Goal: Navigation & Orientation: Find specific page/section

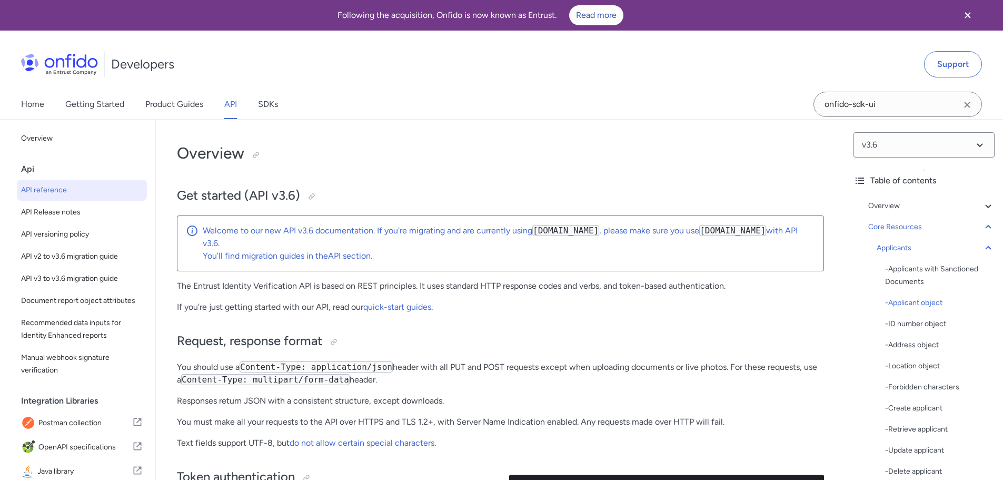
select select "http"
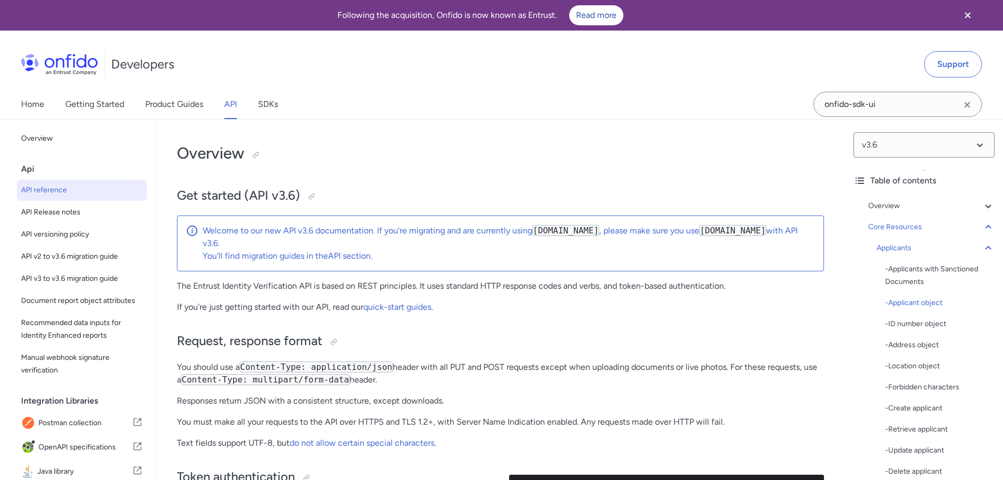
select select "http"
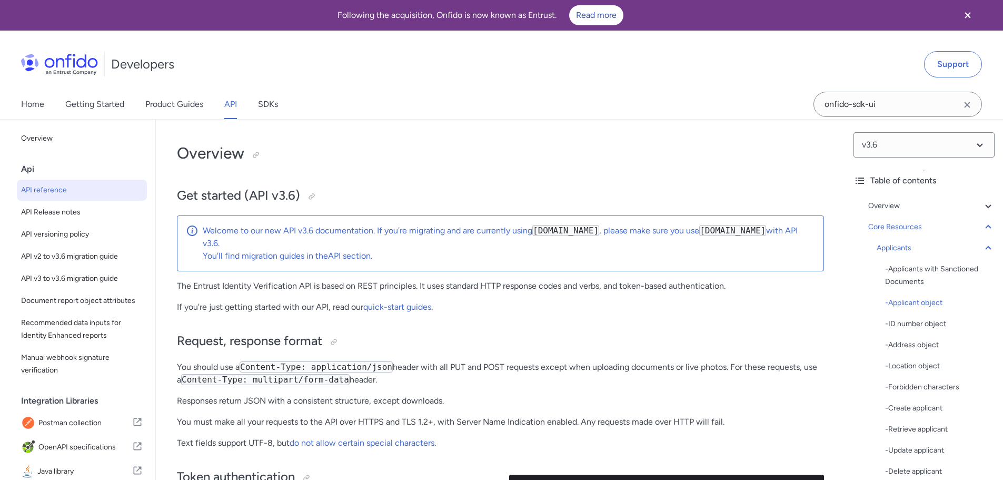
select select "http"
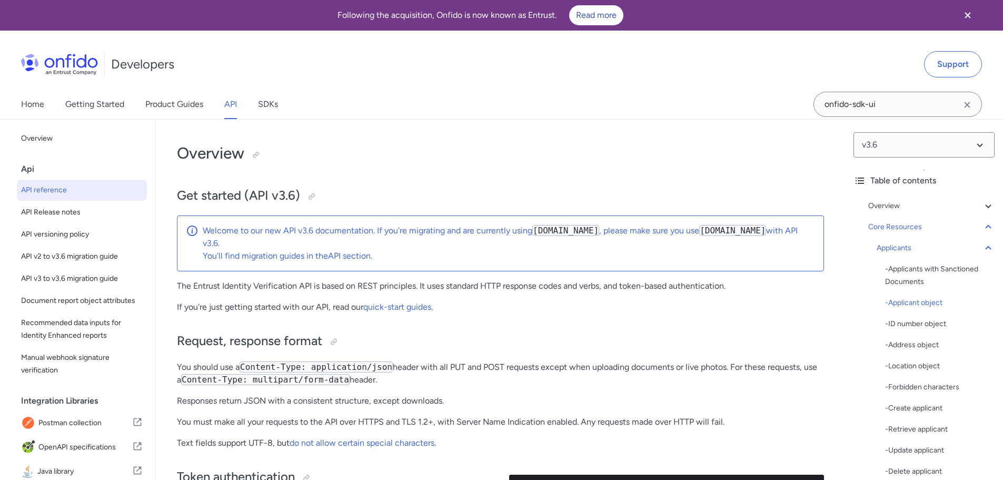
select select "http"
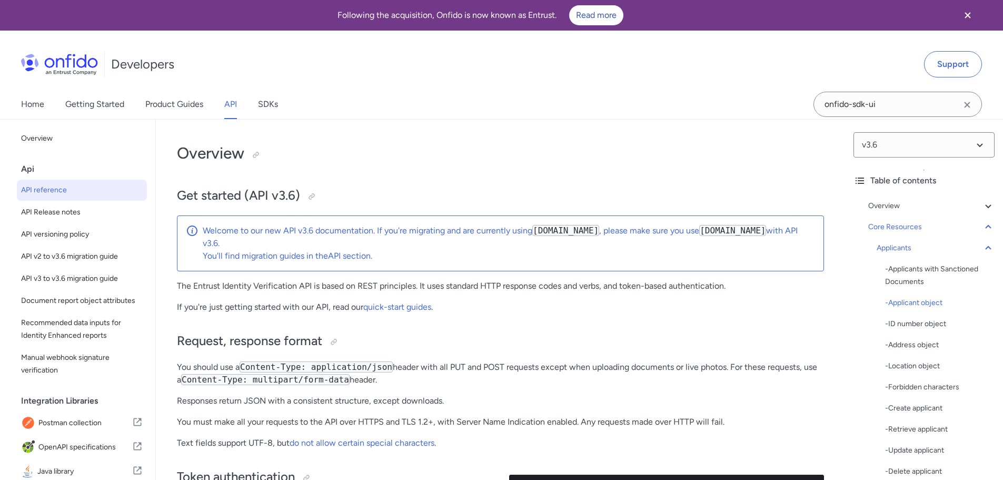
select select "http"
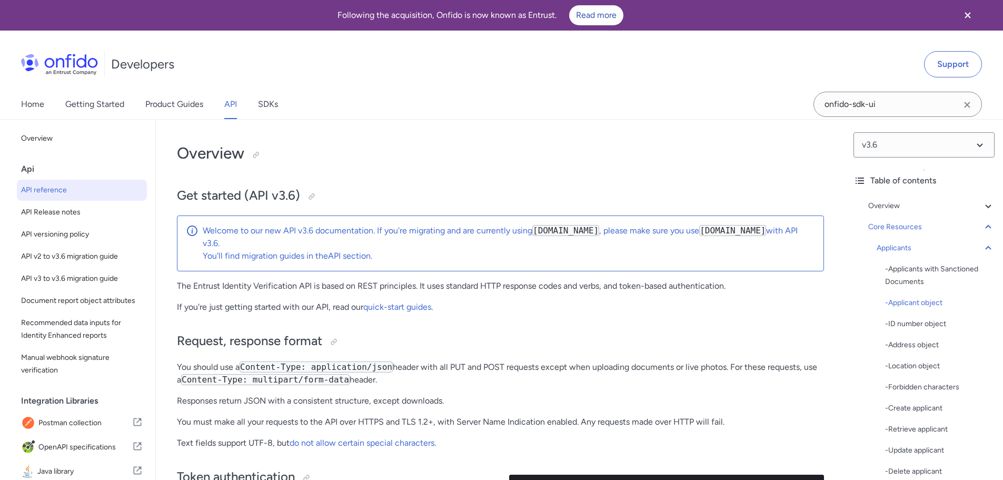
select select "http"
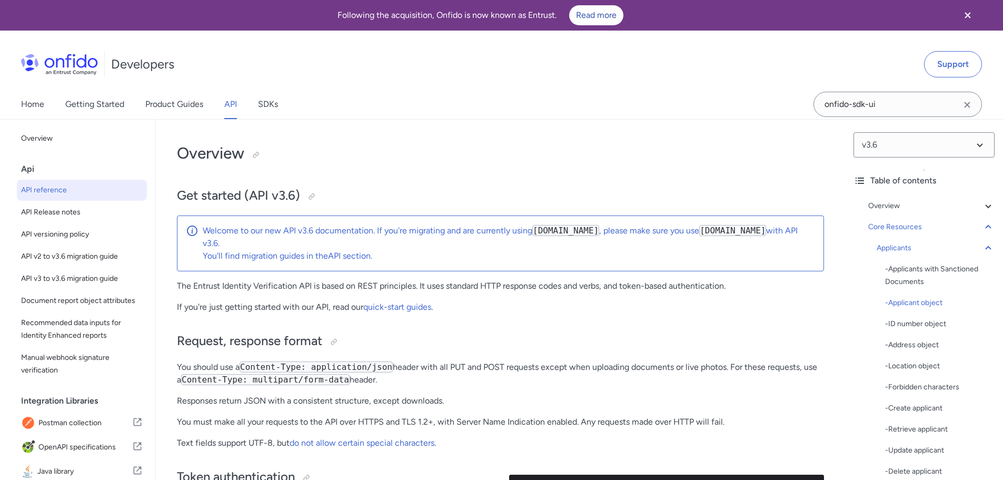
select select "http"
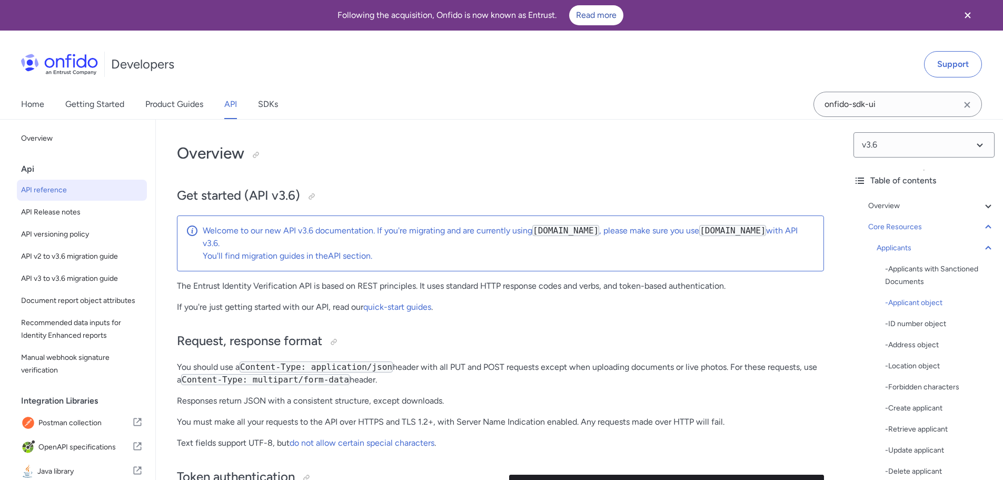
select select "http"
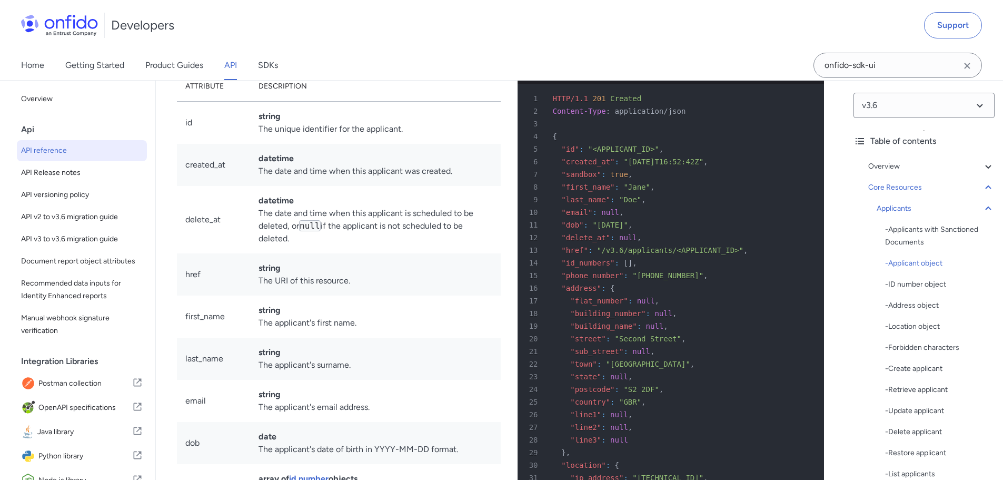
scroll to position [102, 0]
